Goal: Information Seeking & Learning: Find specific fact

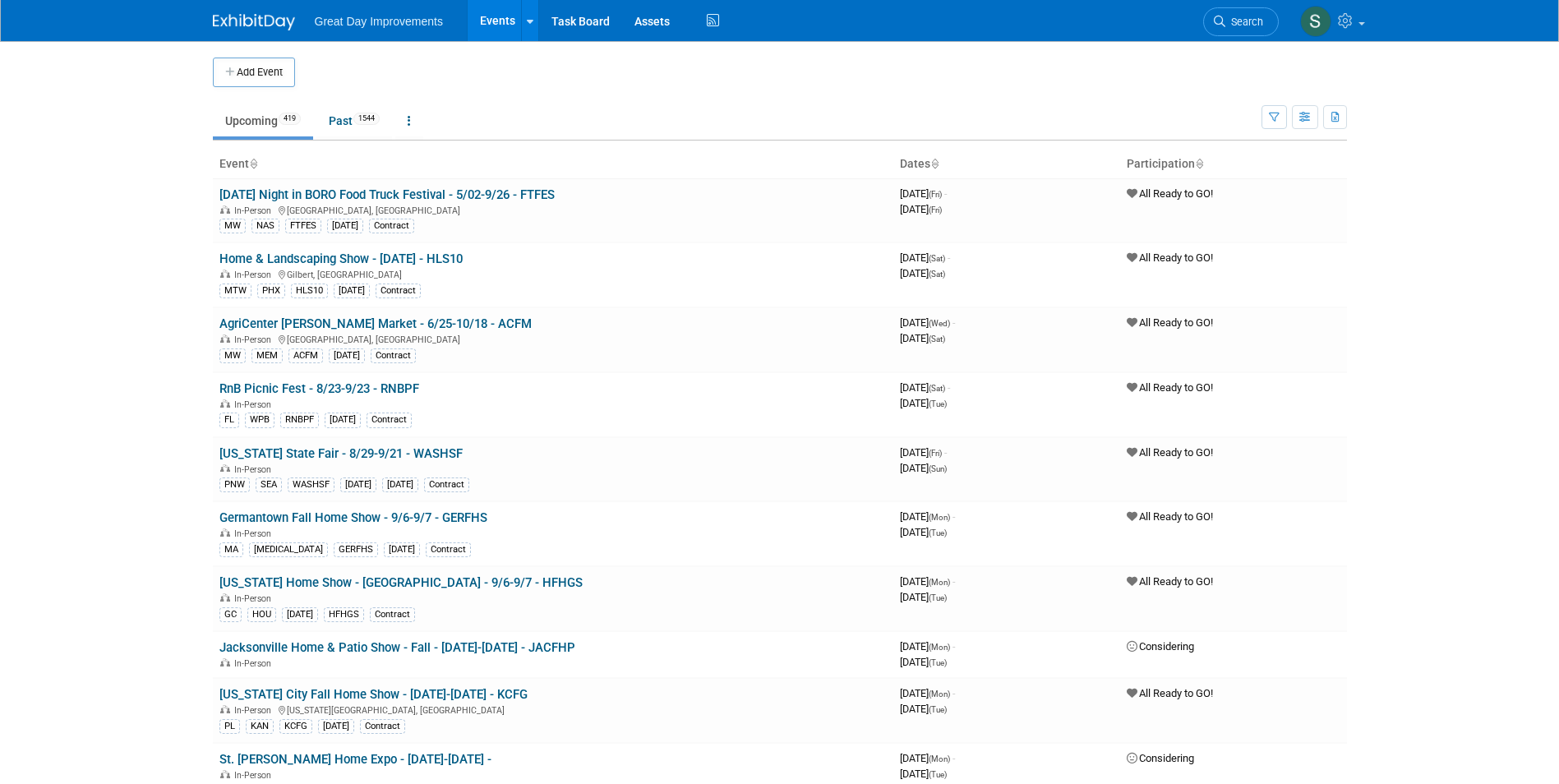
click at [1269, 16] on link "Search" at bounding box center [1241, 22] width 76 height 28
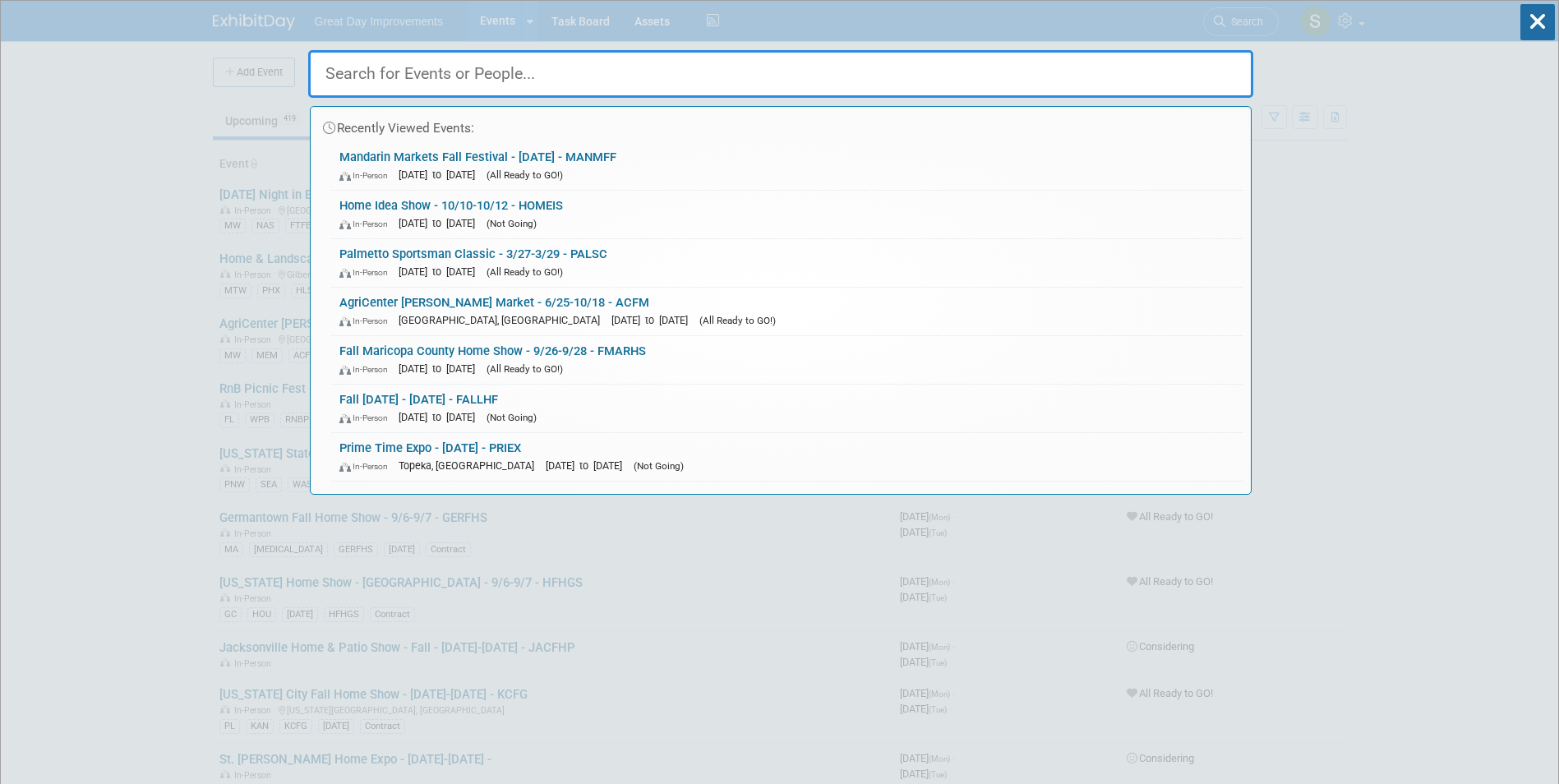
click at [568, 71] on input "text" at bounding box center [780, 74] width 945 height 47
paste input "Boynton Beach"
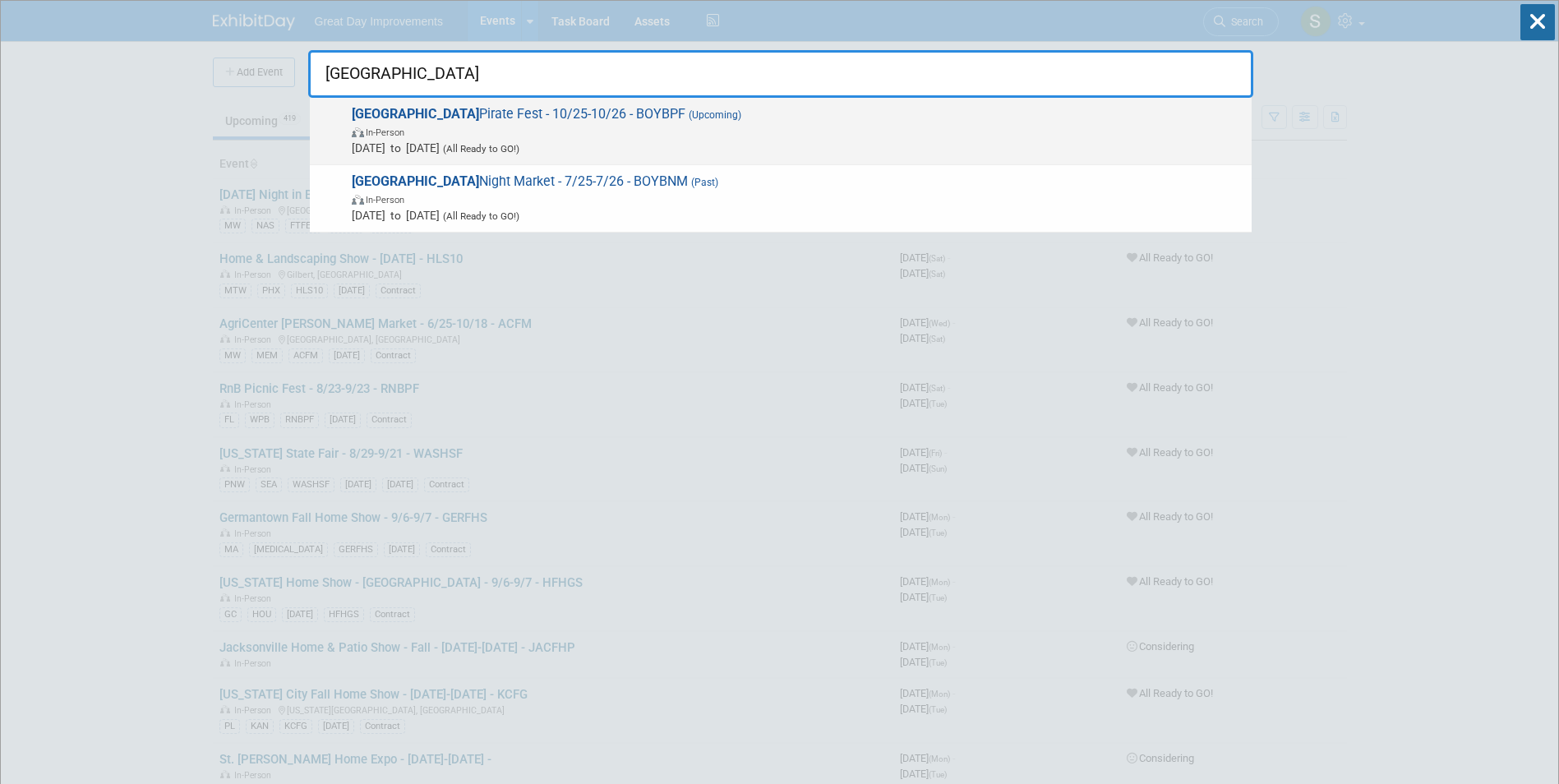
type input "Boynton Beach"
click at [662, 134] on span "In-Person" at bounding box center [797, 131] width 891 height 16
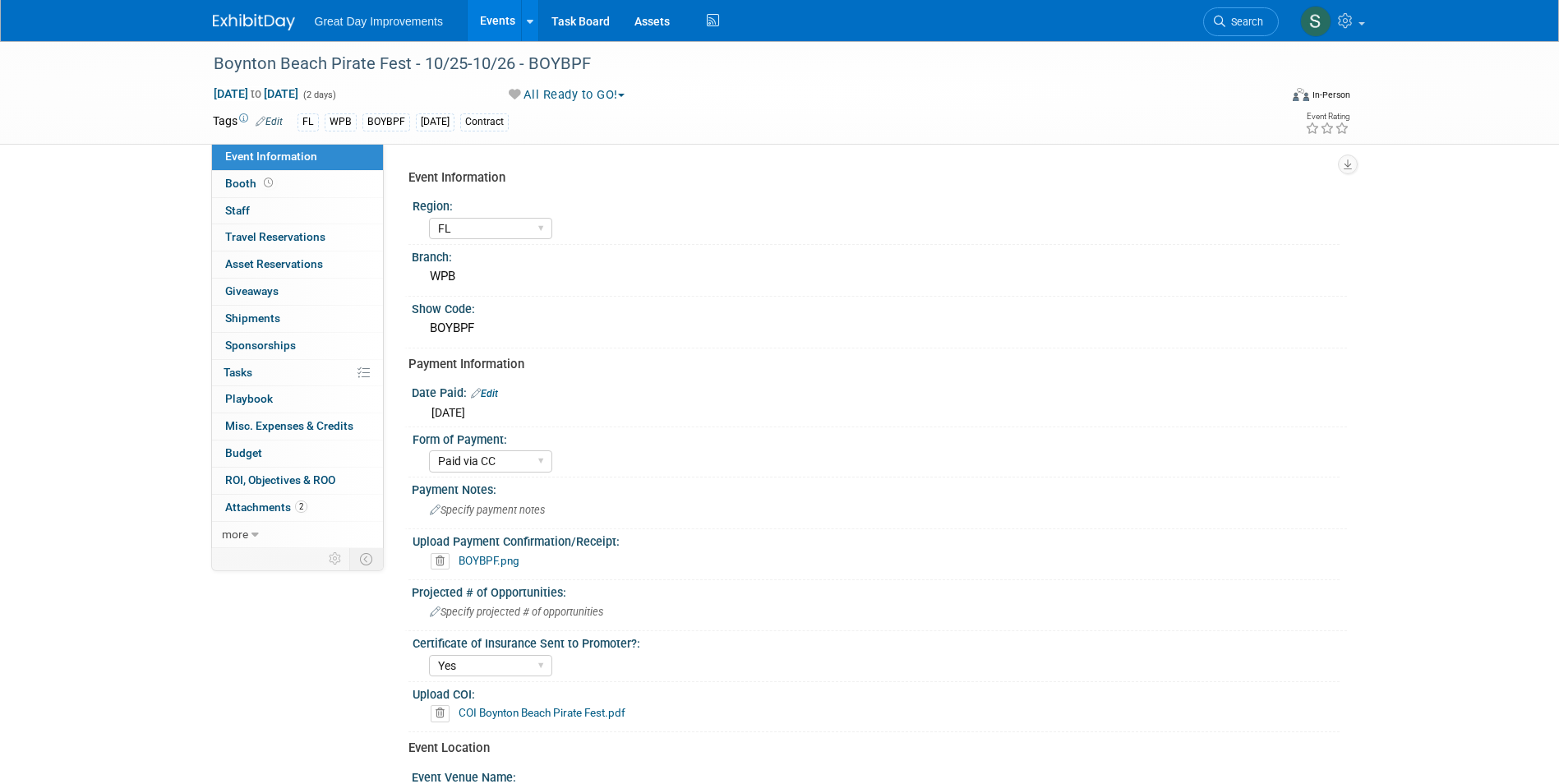
select select "FL"
select select "Paid via CC"
select select "Yes"
click at [503, 566] on link "BOYBPF.png" at bounding box center [489, 560] width 61 height 13
click at [262, 13] on link at bounding box center [264, 14] width 102 height 13
